Goal: Task Accomplishment & Management: Manage account settings

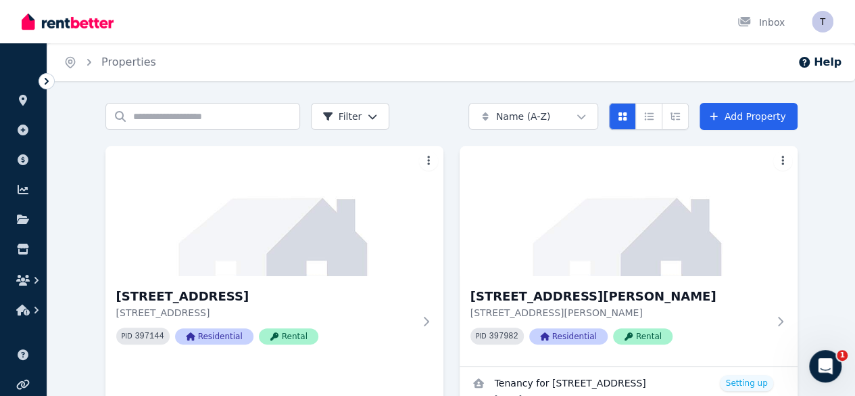
click at [47, 78] on icon at bounding box center [47, 81] width 14 height 14
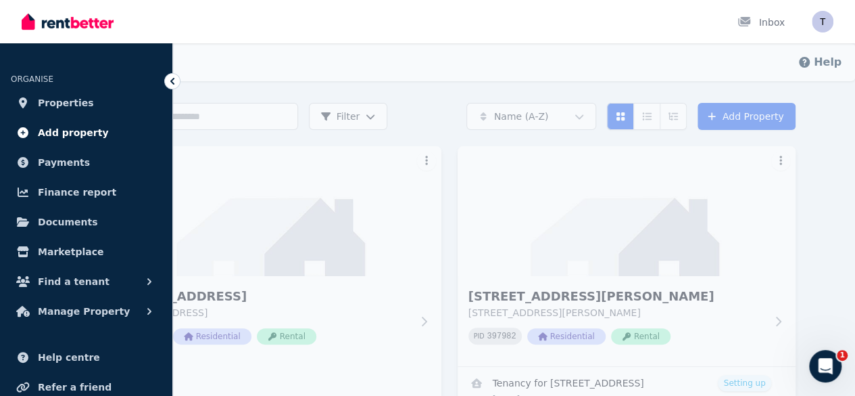
click at [68, 129] on span "Add property" at bounding box center [73, 132] width 71 height 16
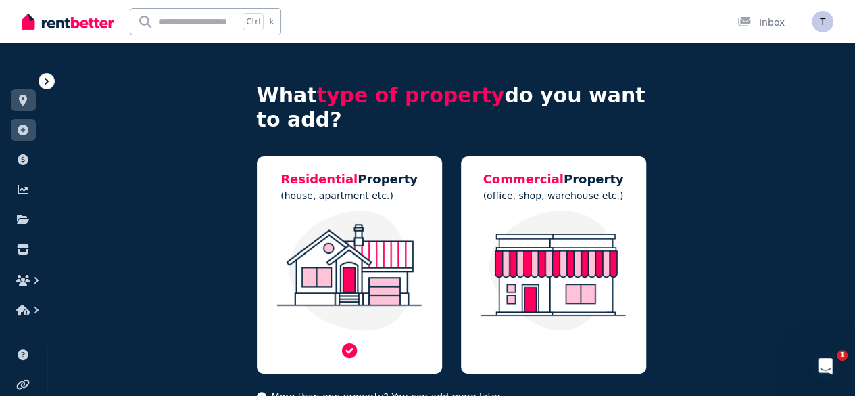
scroll to position [96, 0]
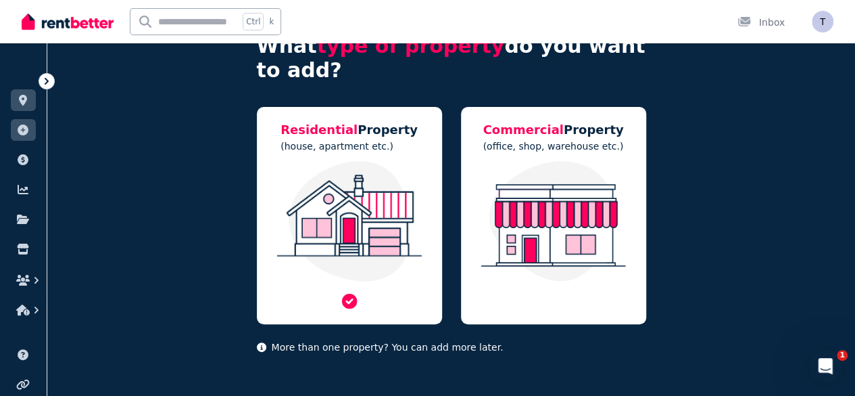
click at [354, 174] on img at bounding box center [349, 221] width 158 height 120
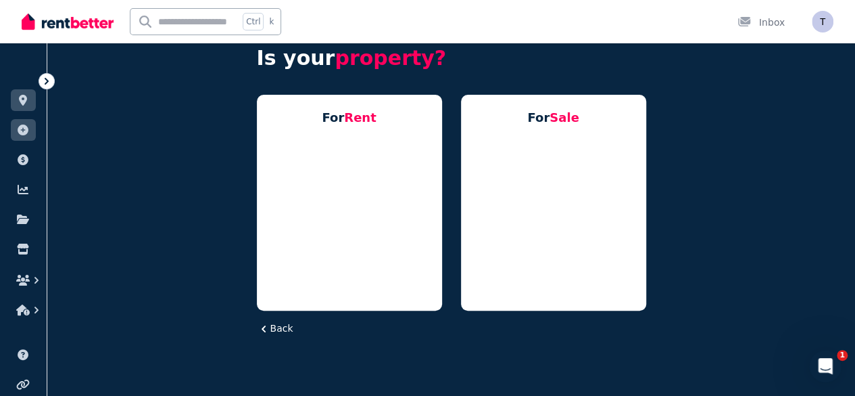
scroll to position [0, 0]
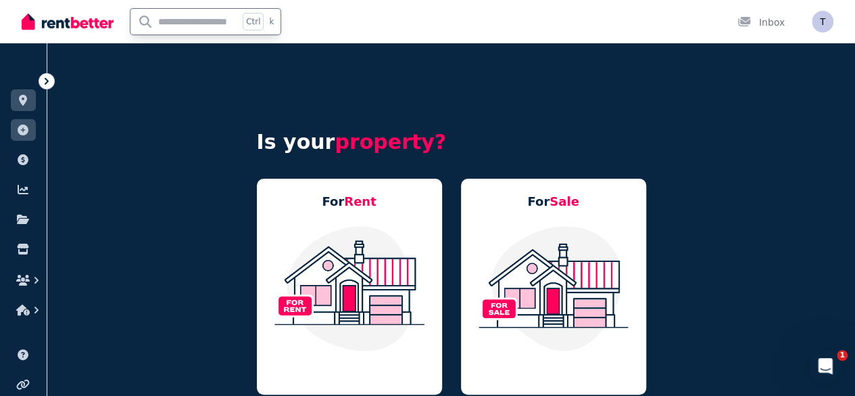
click at [195, 23] on input "text" at bounding box center [184, 22] width 108 height 26
click at [195, 18] on input "text" at bounding box center [184, 22] width 108 height 26
click at [70, 21] on img at bounding box center [68, 21] width 92 height 20
click at [76, 20] on img at bounding box center [68, 21] width 92 height 20
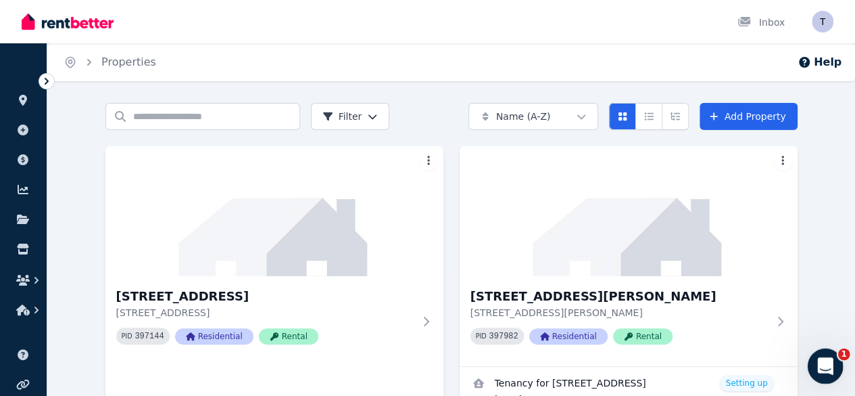
click at [828, 368] on icon "Open Intercom Messenger" at bounding box center [824, 364] width 22 height 22
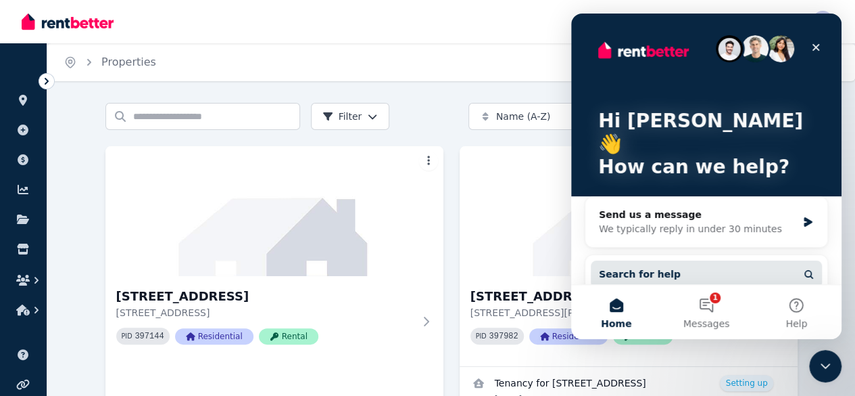
click at [663, 267] on span "Search for help" at bounding box center [640, 274] width 82 height 14
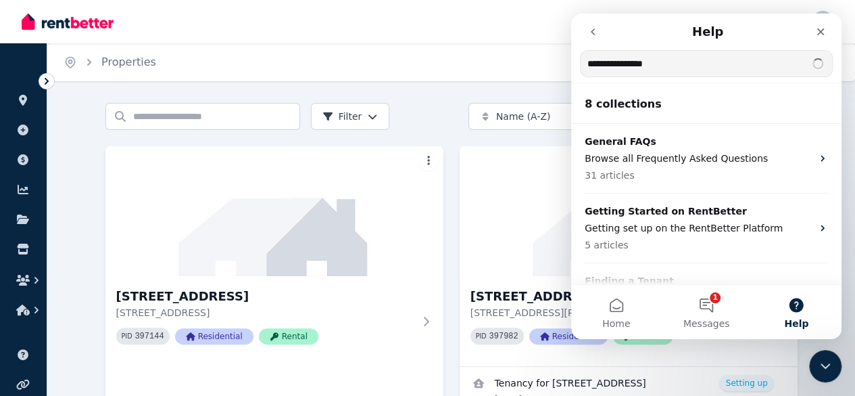
type input "**********"
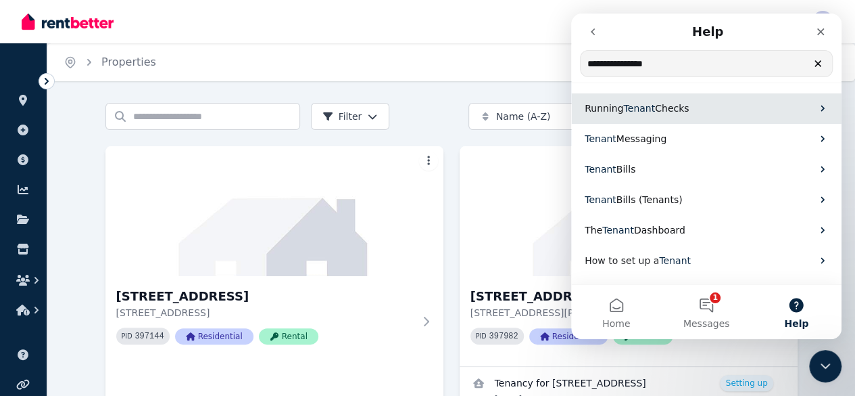
click at [669, 106] on span "Checks" at bounding box center [672, 108] width 34 height 11
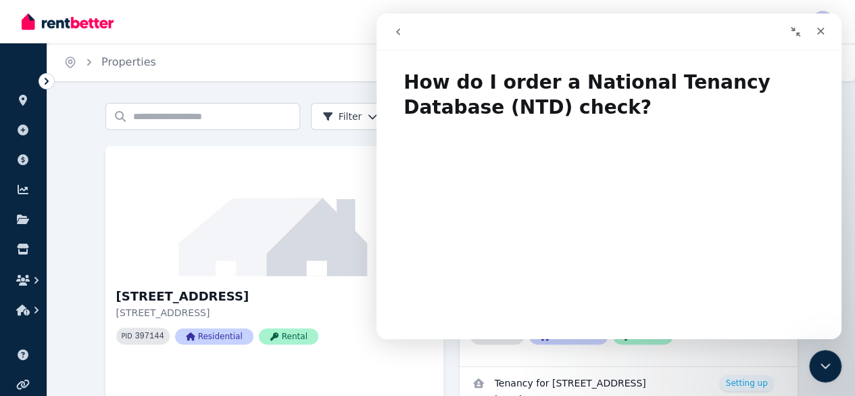
click at [233, 31] on div "Inbox" at bounding box center [405, 21] width 766 height 43
